Goal: Find contact information: Find contact information

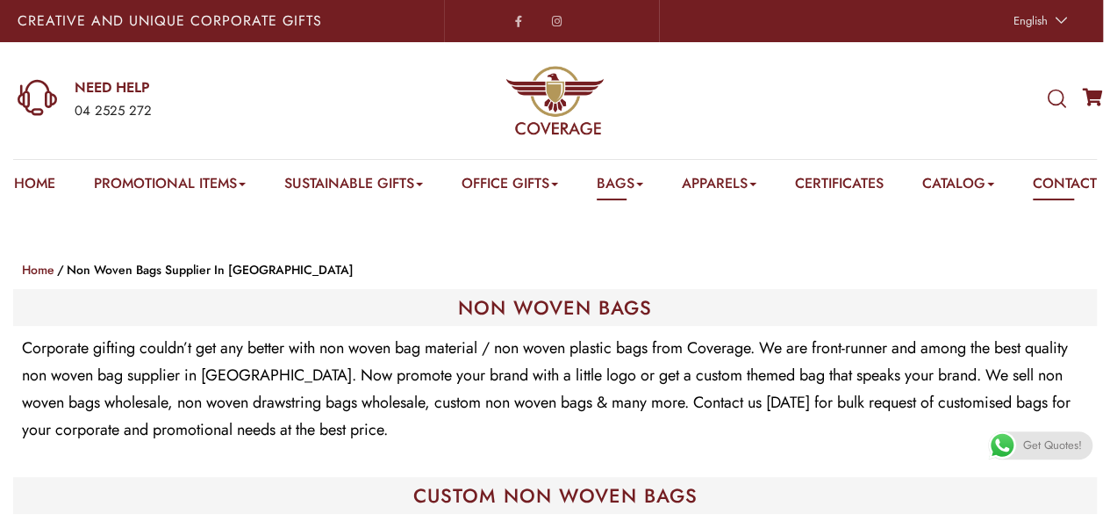
click at [1033, 200] on link "Contact" at bounding box center [1065, 186] width 64 height 27
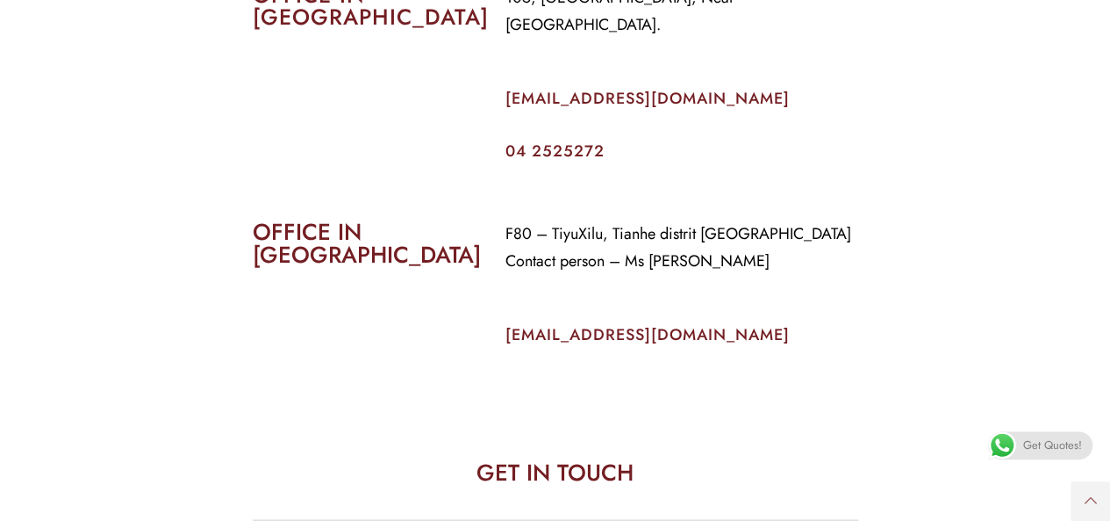
scroll to position [878, 0]
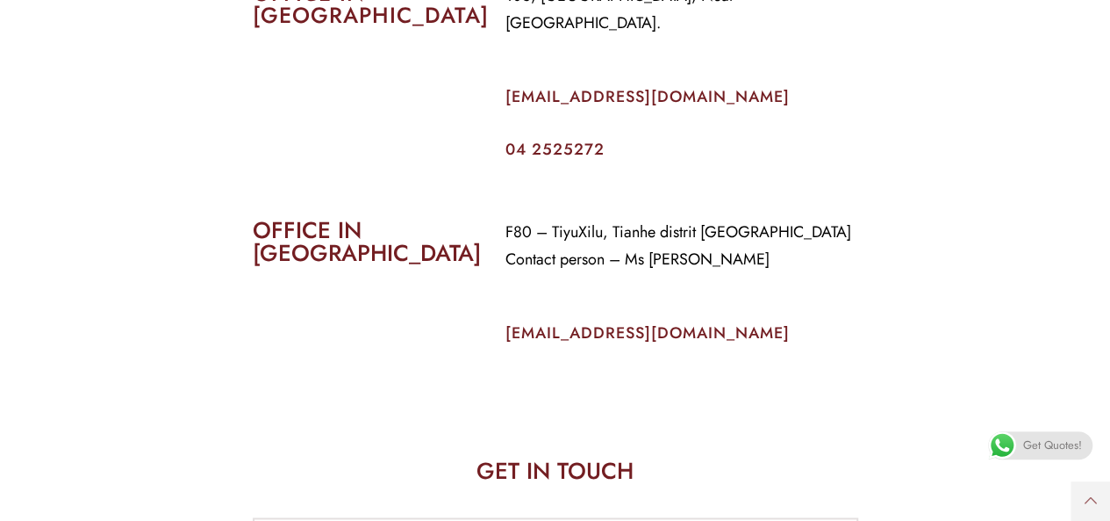
click at [844, 226] on p "F80 – TiyuXilu, Tianhe distrit [GEOGRAPHIC_DATA] Contact person – Ms [PERSON_NA…" at bounding box center [682, 246] width 353 height 54
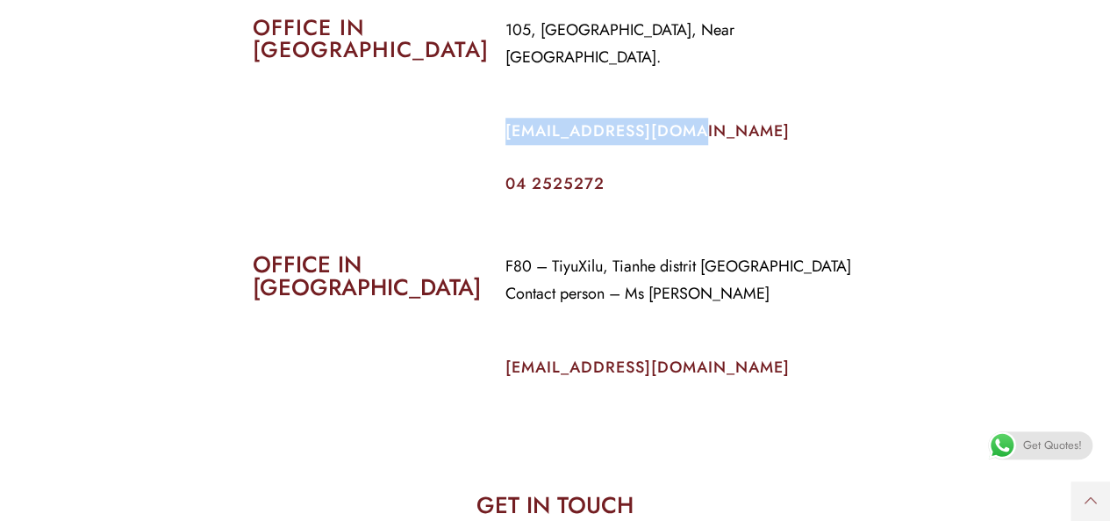
drag, startPoint x: 684, startPoint y: 133, endPoint x: 500, endPoint y: 140, distance: 183.6
click at [500, 140] on div "105, [GEOGRAPHIC_DATA], Near [GEOGRAPHIC_DATA]. [EMAIL_ADDRESS][DOMAIN_NAME] 04…" at bounding box center [681, 104] width 379 height 201
copy link "[EMAIL_ADDRESS][DOMAIN_NAME]"
